Goal: Task Accomplishment & Management: Use online tool/utility

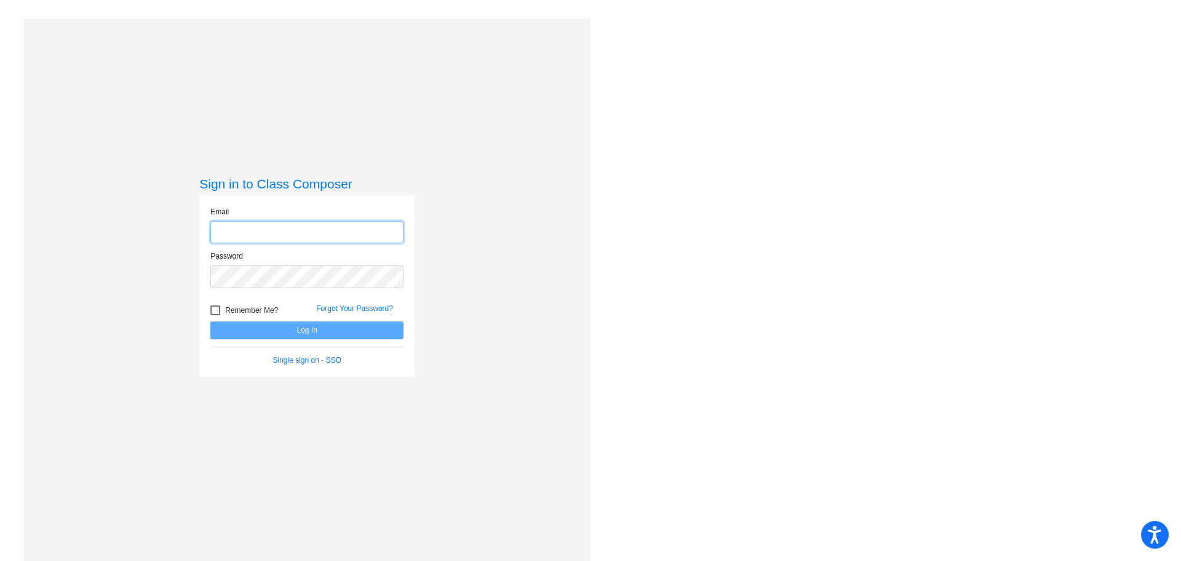
type input "[EMAIL_ADDRESS][DOMAIN_NAME]"
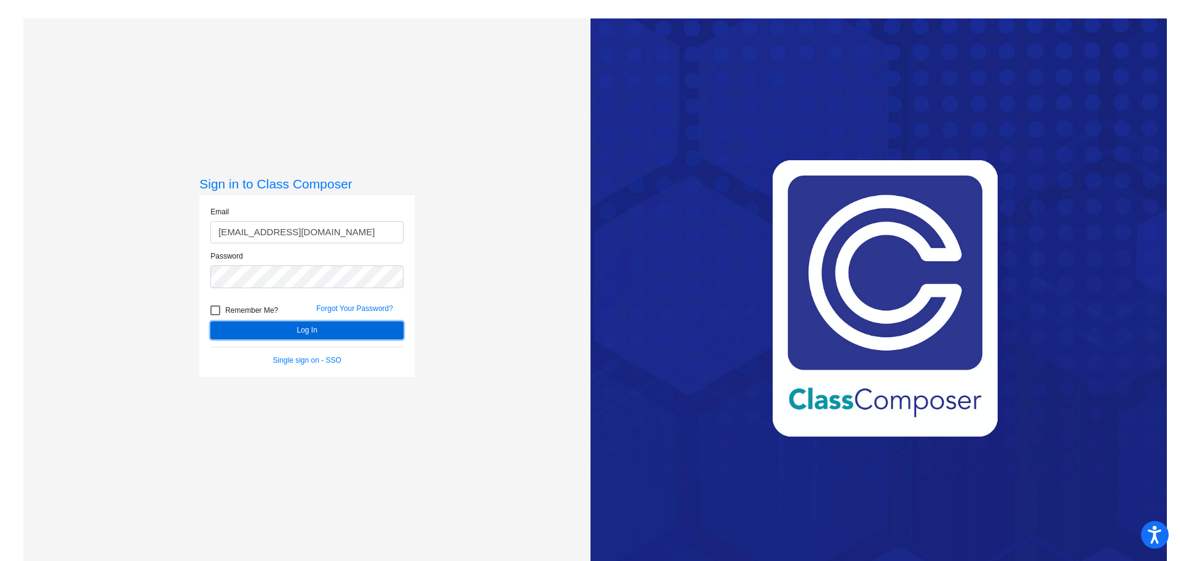
click at [309, 332] on button "Log In" at bounding box center [306, 330] width 193 height 18
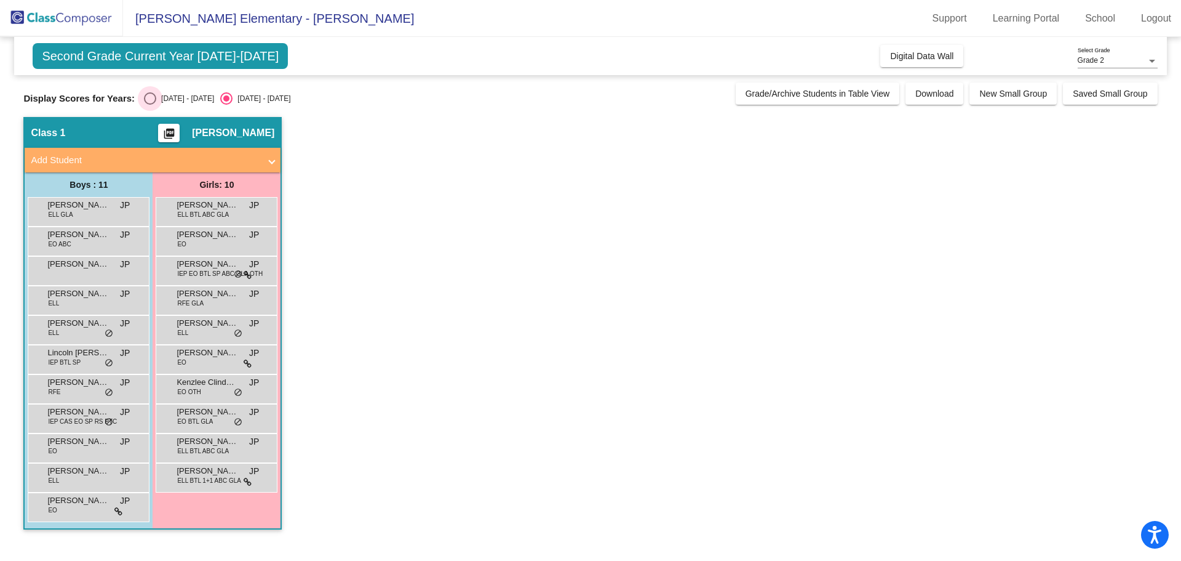
click at [145, 98] on div "Select an option" at bounding box center [150, 98] width 12 height 12
click at [150, 105] on input "[DATE] - [DATE]" at bounding box center [150, 105] width 1 height 1
radio input "true"
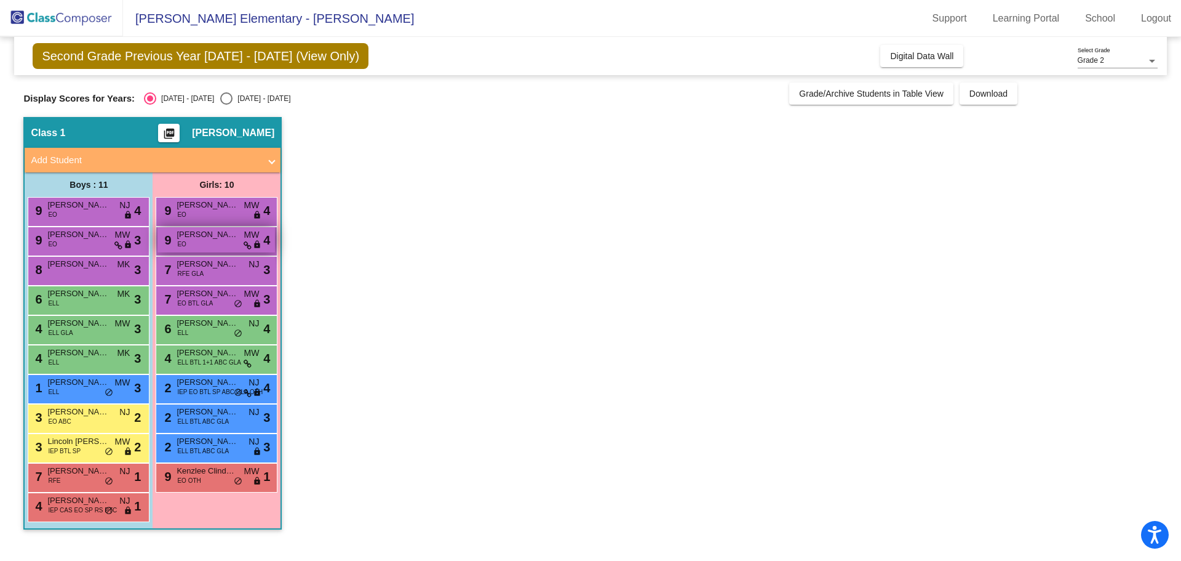
click at [223, 239] on span "[PERSON_NAME]" at bounding box center [208, 234] width 62 height 12
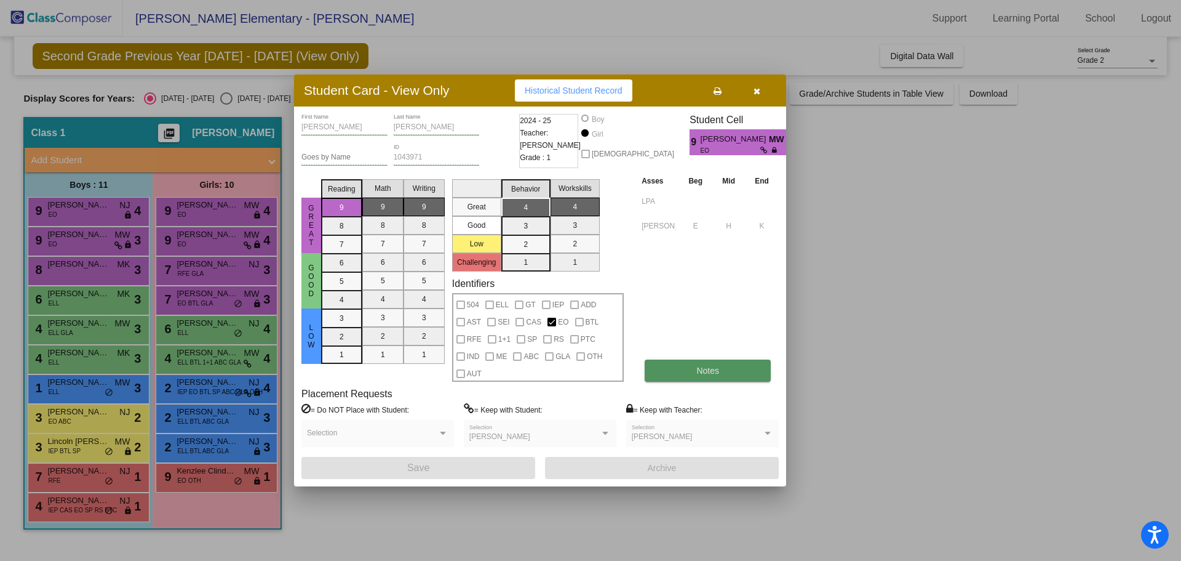
click at [676, 370] on button "Notes" at bounding box center [708, 370] width 126 height 22
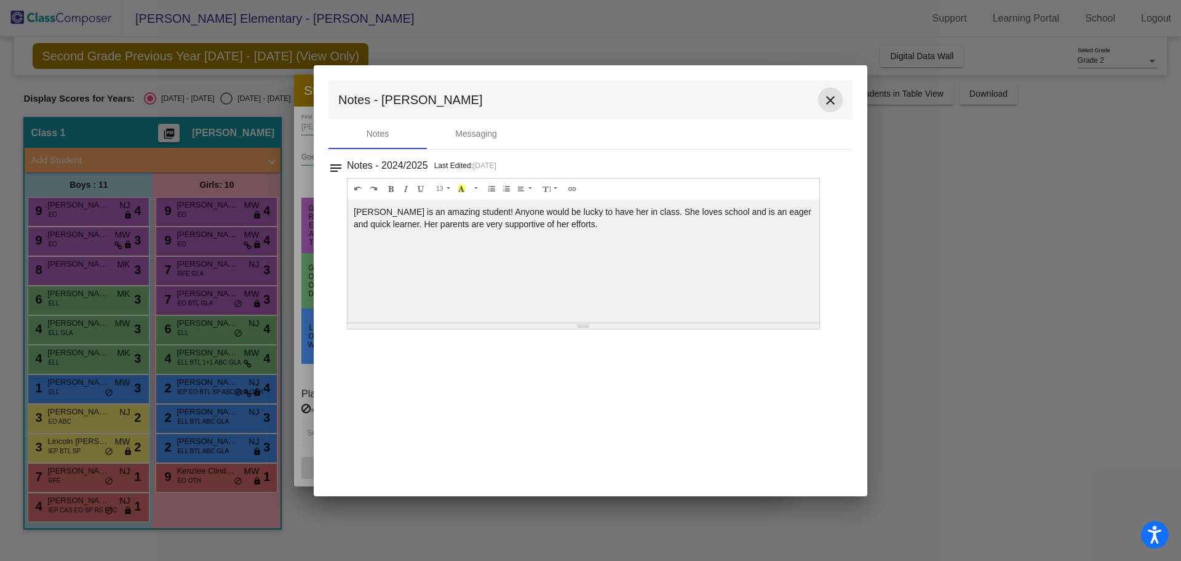
click at [829, 99] on mat-icon "close" at bounding box center [830, 100] width 15 height 15
